Goal: Navigation & Orientation: Go to known website

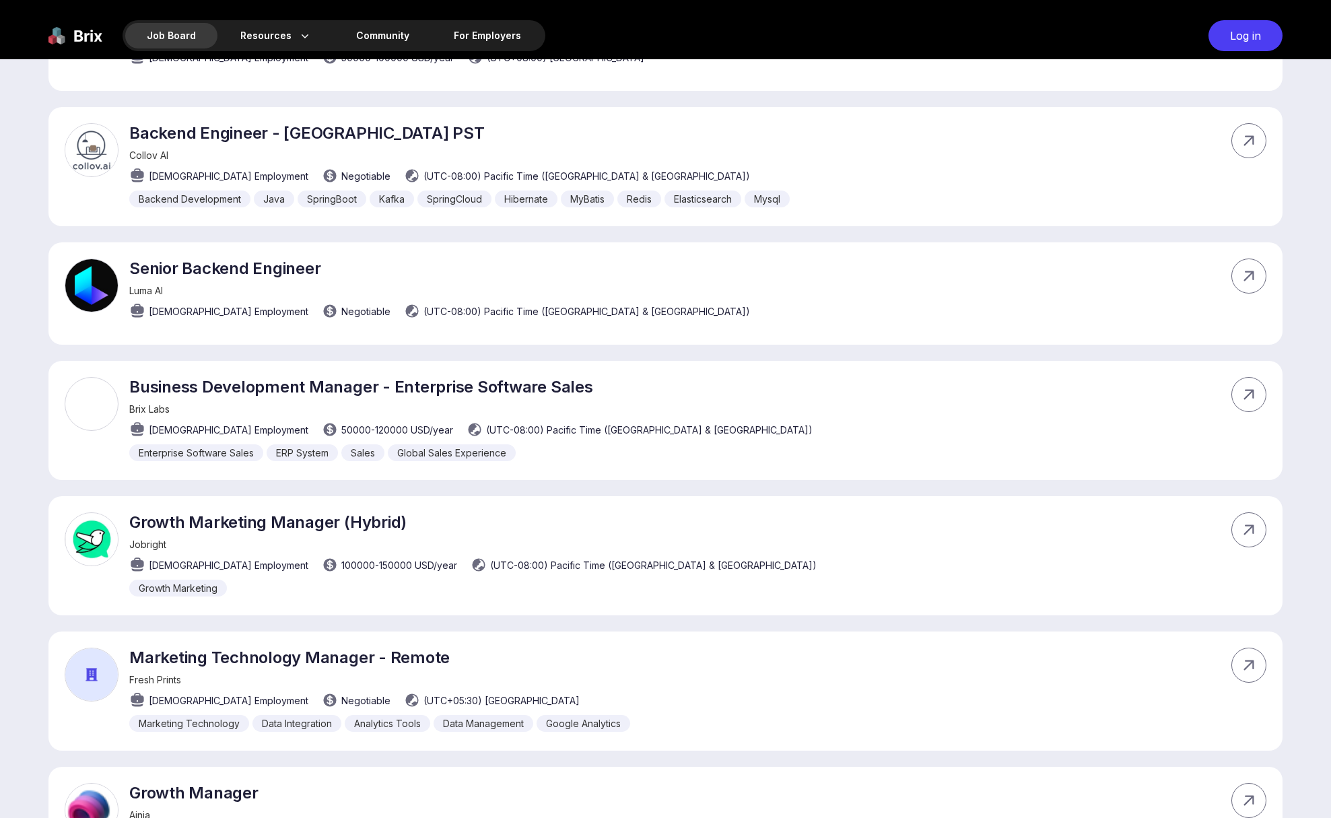
scroll to position [5919, 0]
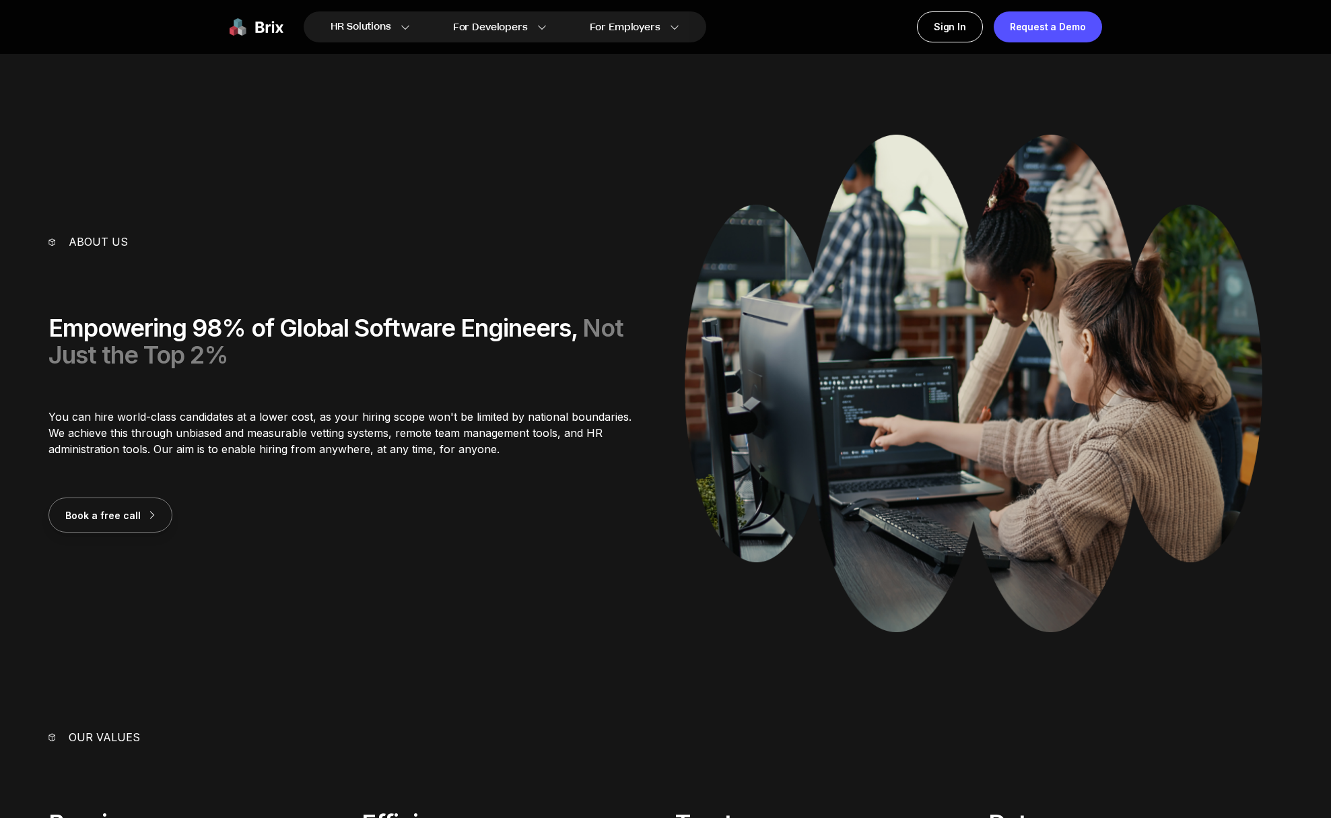
click at [258, 32] on img at bounding box center [257, 26] width 54 height 31
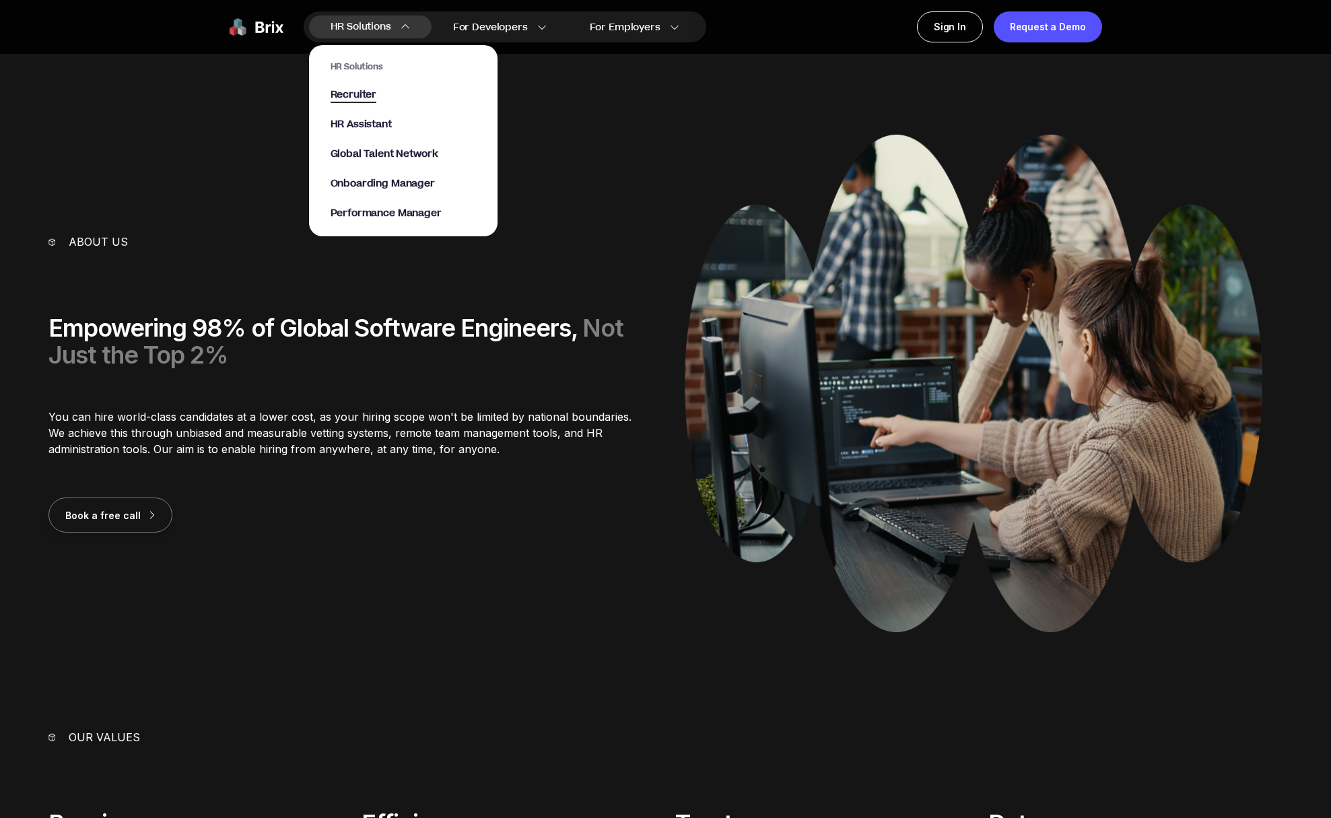
click at [376, 103] on span "Recruiter" at bounding box center [354, 95] width 46 height 15
